Goal: Navigation & Orientation: Understand site structure

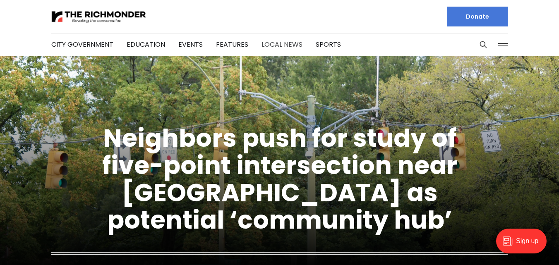
click at [276, 42] on link "Local News" at bounding box center [281, 45] width 41 height 10
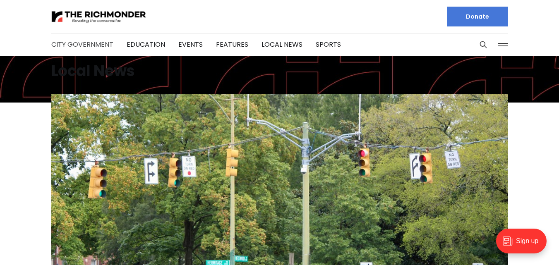
click at [89, 43] on link "City Government" at bounding box center [82, 45] width 62 height 10
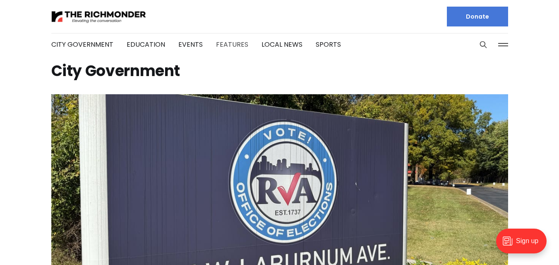
click at [228, 44] on link "Features" at bounding box center [232, 45] width 32 height 10
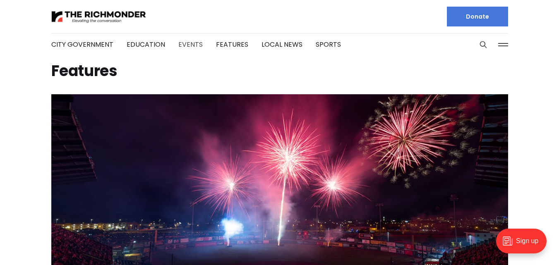
click at [193, 45] on link "Events" at bounding box center [190, 45] width 24 height 10
